Goal: Check status: Check status

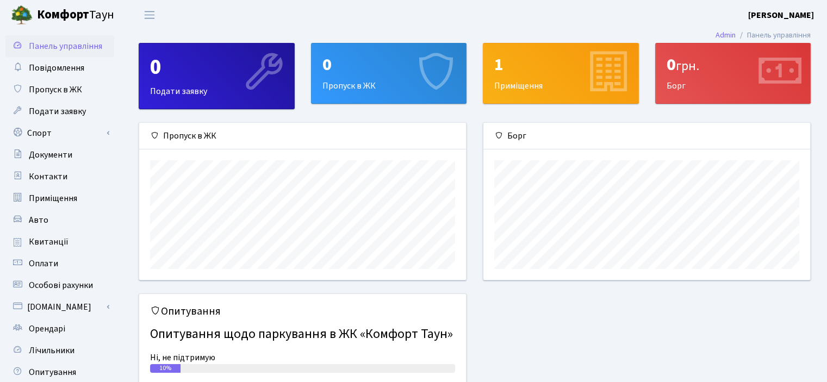
scroll to position [157, 326]
click at [57, 241] on span "Квитанції" at bounding box center [49, 242] width 40 height 12
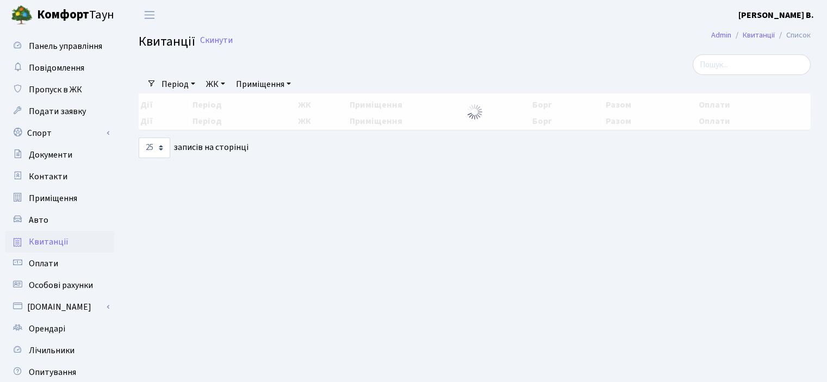
select select "25"
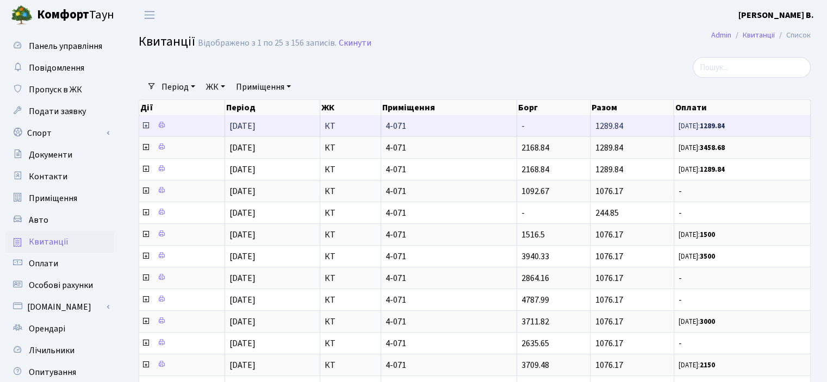
click at [749, 127] on span "[DATE]: 1289.84" at bounding box center [741, 125] width 127 height 9
click at [145, 124] on icon at bounding box center [145, 125] width 9 height 9
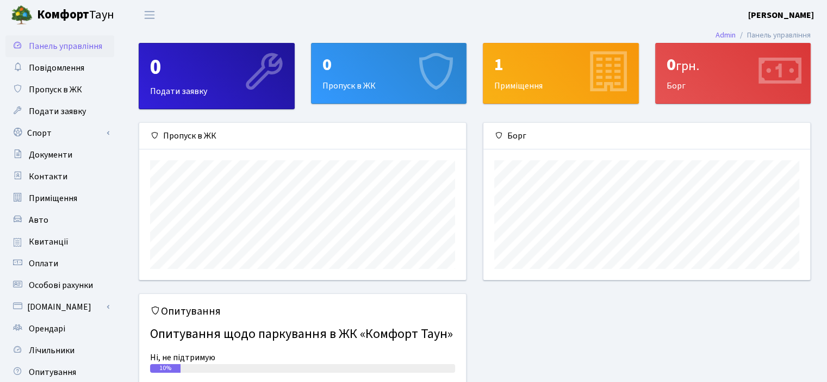
scroll to position [157, 326]
click at [52, 244] on span "Квитанції" at bounding box center [49, 242] width 40 height 12
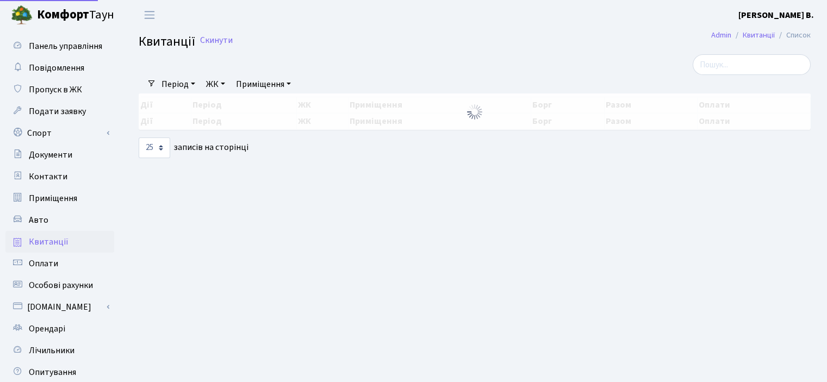
select select "25"
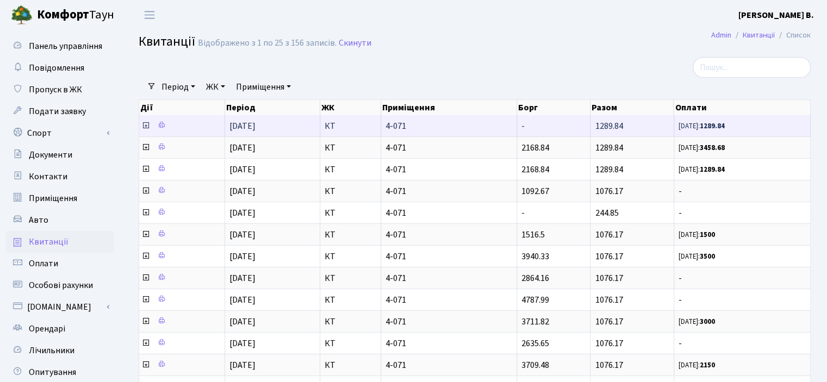
click at [146, 126] on icon at bounding box center [145, 125] width 9 height 9
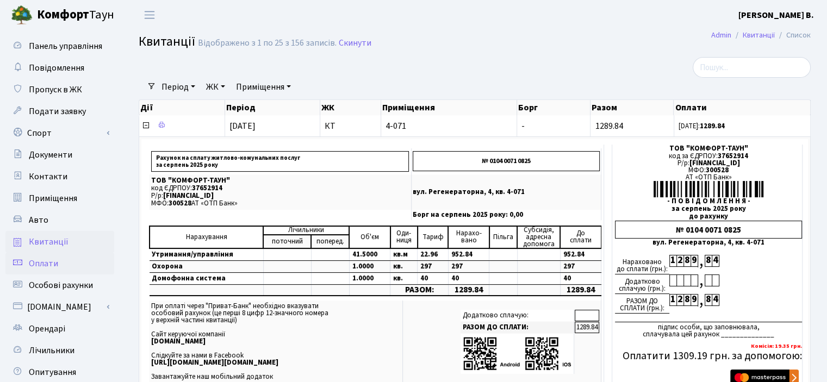
click at [65, 263] on link "Оплати" at bounding box center [59, 264] width 109 height 22
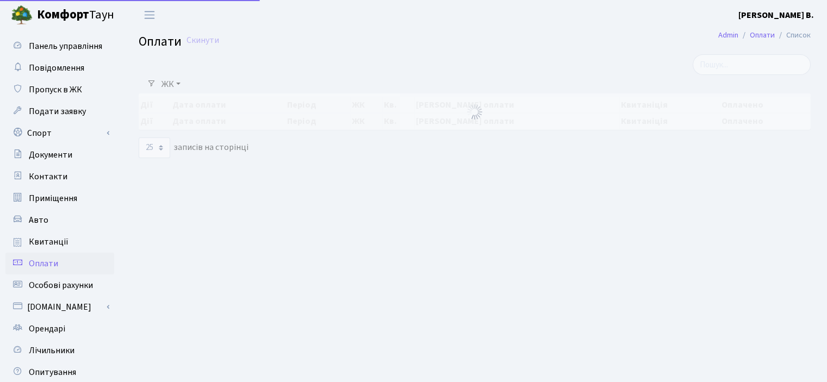
select select "25"
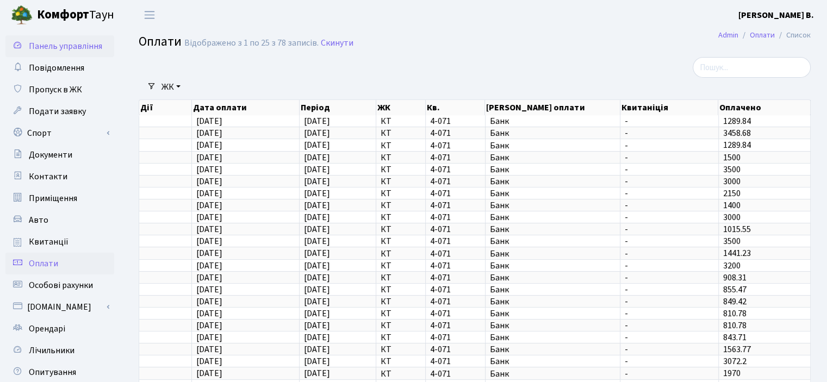
click at [51, 47] on span "Панель управління" at bounding box center [65, 46] width 73 height 12
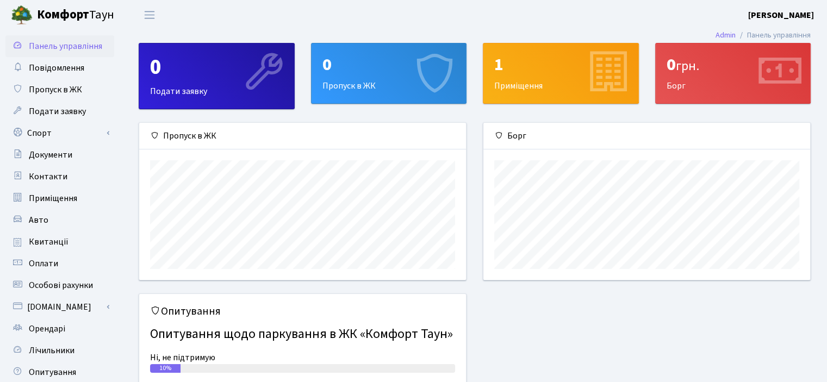
scroll to position [157, 326]
click at [718, 82] on div "0 грн. Борг" at bounding box center [733, 73] width 155 height 60
click at [761, 71] on icon at bounding box center [779, 73] width 52 height 52
drag, startPoint x: 769, startPoint y: 75, endPoint x: 697, endPoint y: 62, distance: 72.4
click at [768, 75] on icon at bounding box center [779, 73] width 52 height 52
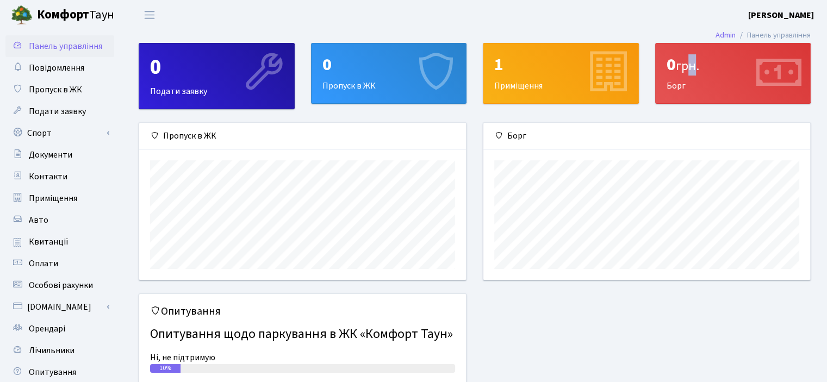
drag, startPoint x: 694, startPoint y: 59, endPoint x: 697, endPoint y: 67, distance: 8.8
click at [697, 67] on span "грн." at bounding box center [687, 66] width 23 height 19
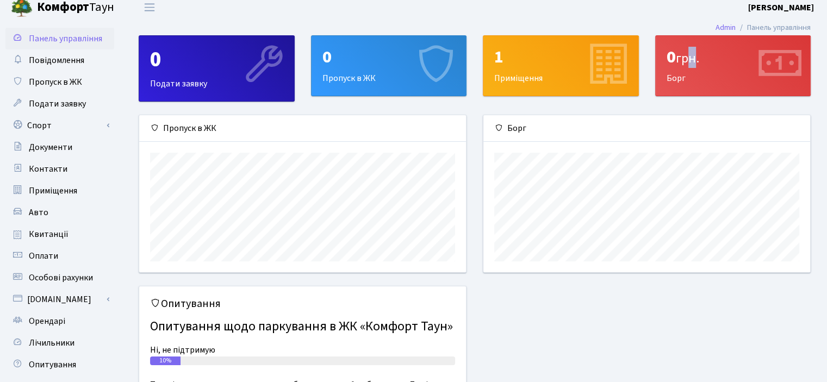
scroll to position [6, 0]
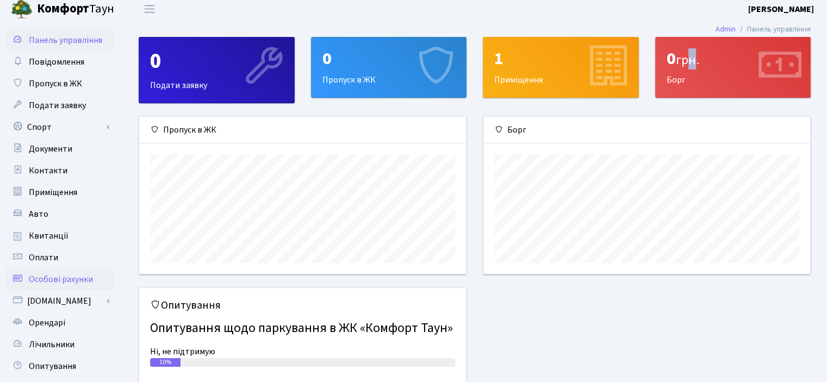
click at [90, 275] on span "Особові рахунки" at bounding box center [61, 279] width 64 height 12
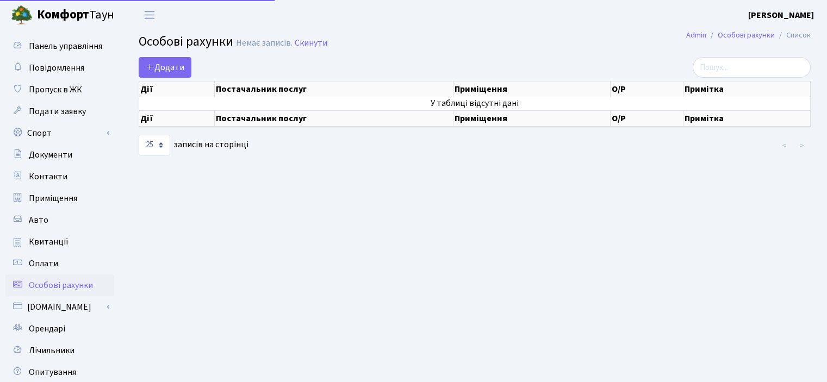
select select "25"
click at [54, 240] on span "Квитанції" at bounding box center [49, 242] width 40 height 12
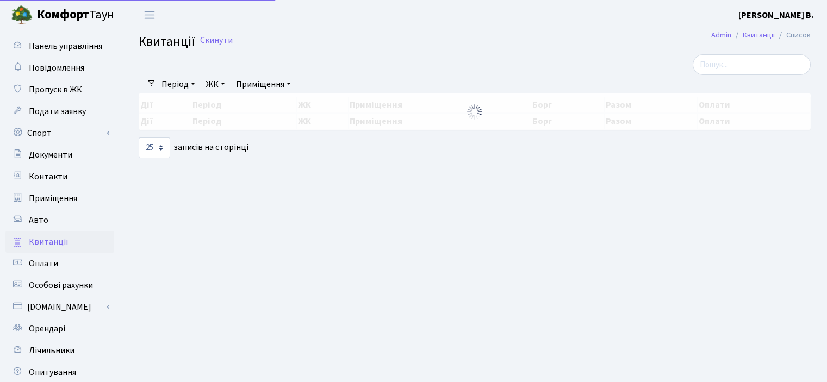
select select "25"
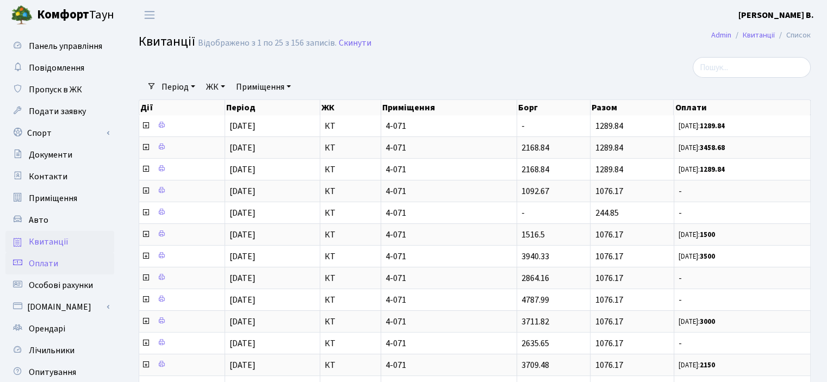
click at [46, 264] on span "Оплати" at bounding box center [43, 264] width 29 height 12
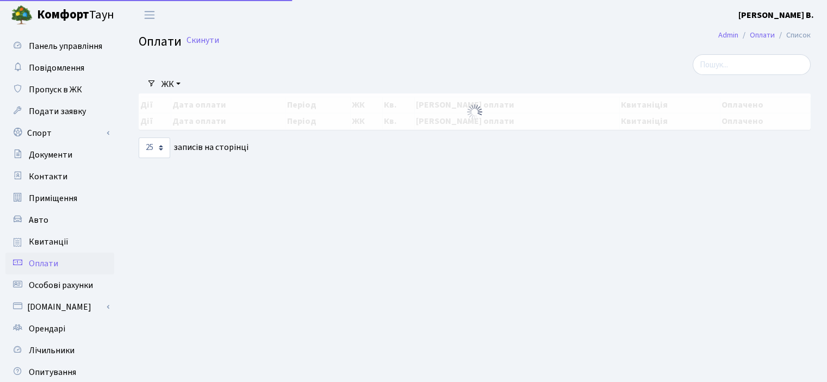
select select "25"
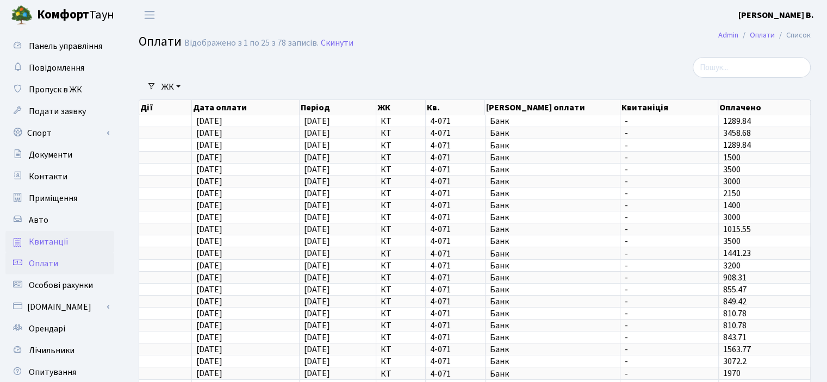
click at [84, 240] on link "Квитанції" at bounding box center [59, 242] width 109 height 22
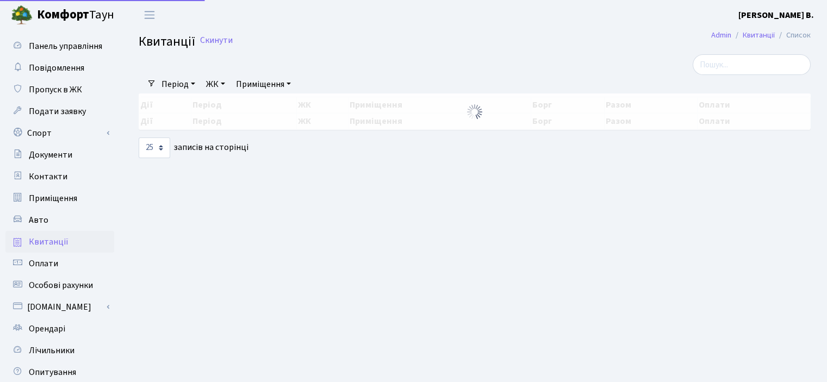
select select "25"
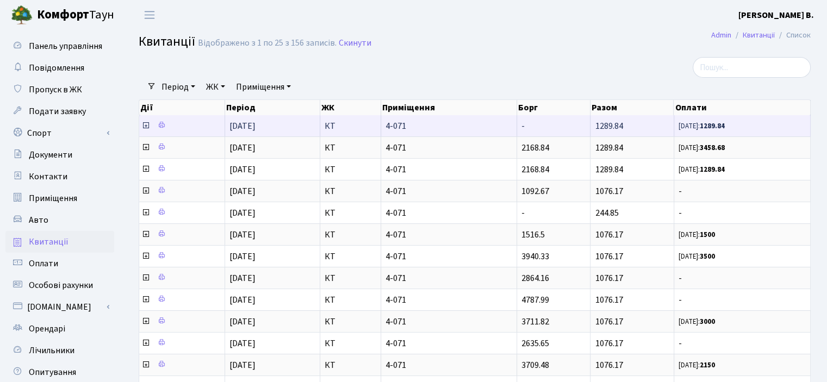
click at [145, 127] on icon at bounding box center [145, 125] width 9 height 9
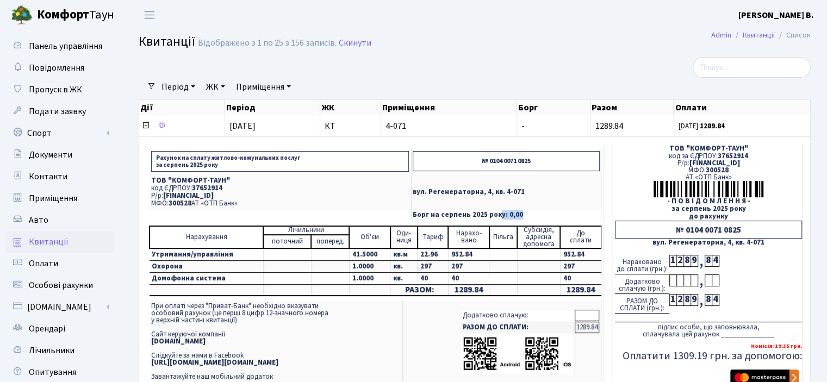
drag, startPoint x: 522, startPoint y: 215, endPoint x: 497, endPoint y: 215, distance: 25.6
click at [497, 215] on p "Борг на серпень 2025 року: 0,00" at bounding box center [506, 214] width 187 height 7
